Goal: Task Accomplishment & Management: Use online tool/utility

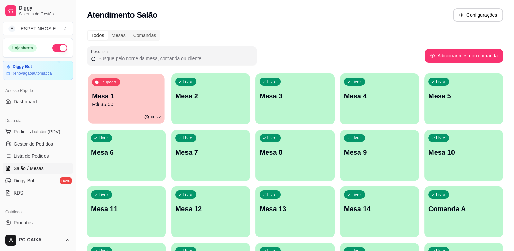
click at [152, 93] on p "Mesa 1" at bounding box center [126, 95] width 69 height 9
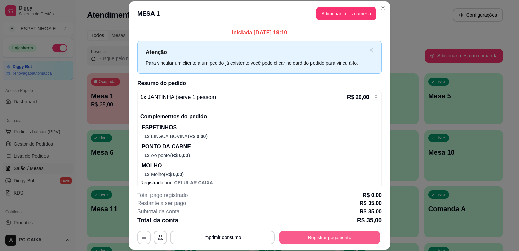
click at [317, 239] on button "Registrar pagamento" at bounding box center [329, 237] width 101 height 13
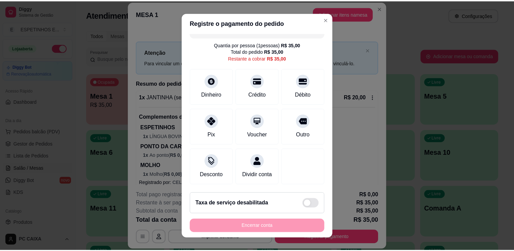
scroll to position [19, 0]
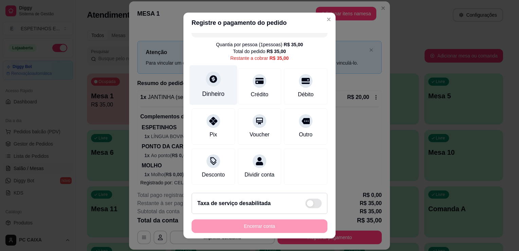
click at [216, 89] on div "Dinheiro" at bounding box center [213, 93] width 22 height 9
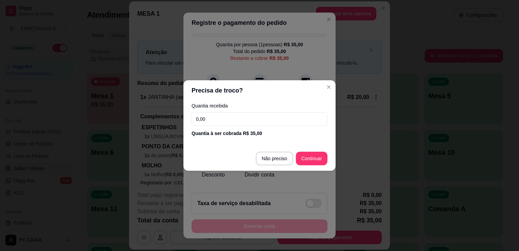
click at [230, 120] on input "0,00" at bounding box center [260, 119] width 136 height 14
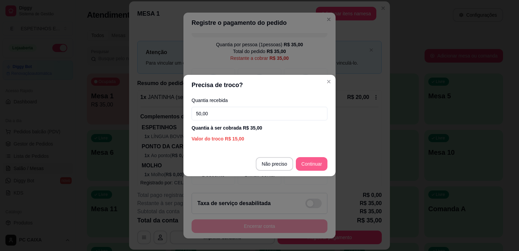
type input "50,00"
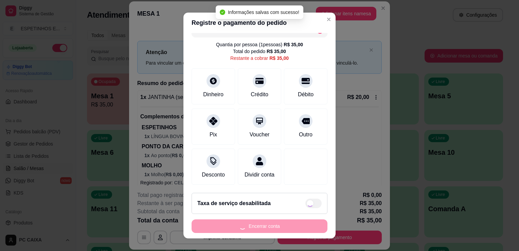
type input "R$ 0,00"
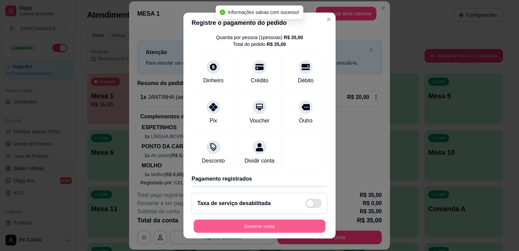
click at [281, 232] on button "Encerrar conta" at bounding box center [260, 226] width 132 height 13
